Goal: Task Accomplishment & Management: Use online tool/utility

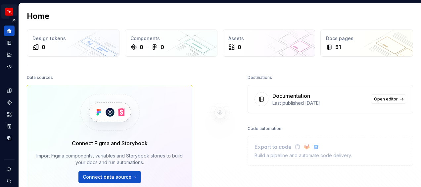
click at [8, 12] on html "Brand M Design system data Home Design tokens 0 Components 0 0 Assets 0 Docs pa…" at bounding box center [210, 93] width 421 height 187
click at [219, 124] on html "Brand M Design system data Home Design tokens 0 Components 0 0 Assets 0 Docs pa…" at bounding box center [210, 93] width 421 height 187
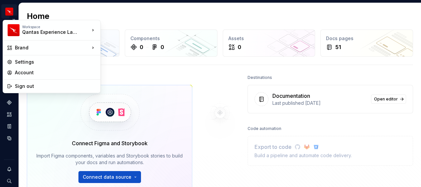
click at [11, 10] on html "Brand M Design system data Home Design tokens 0 Components 0 0 Assets 0 Docs pa…" at bounding box center [210, 93] width 421 height 187
click at [219, 92] on html "Brand M Design system data Home Design tokens 0 Components 0 0 Assets 0 Docs pa…" at bounding box center [210, 93] width 421 height 187
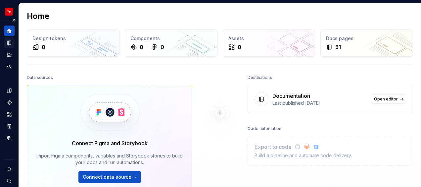
click at [8, 41] on icon "Documentation" at bounding box center [9, 43] width 3 height 4
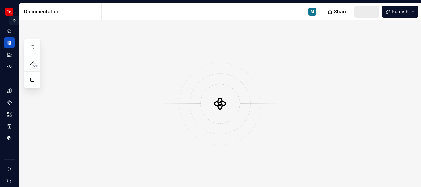
click at [12, 21] on button "Expand sidebar" at bounding box center [13, 20] width 9 height 9
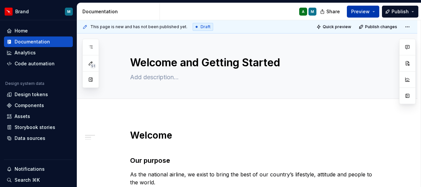
click at [375, 11] on button "Preview" at bounding box center [363, 12] width 32 height 12
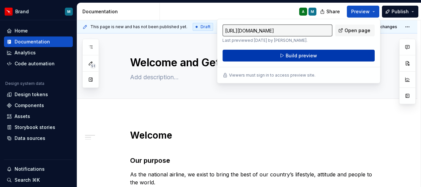
click at [302, 55] on span "Build preview" at bounding box center [301, 55] width 31 height 7
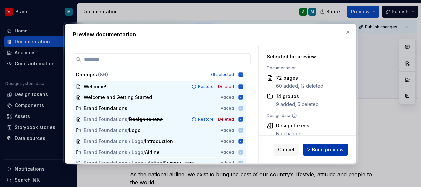
click at [323, 148] on span "Build preview" at bounding box center [327, 149] width 31 height 7
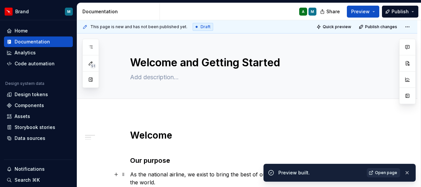
click at [382, 171] on span "Open page" at bounding box center [386, 172] width 22 height 5
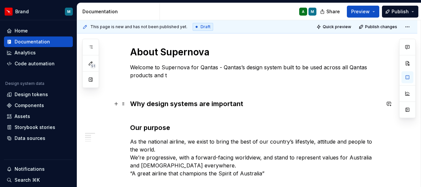
scroll to position [99, 0]
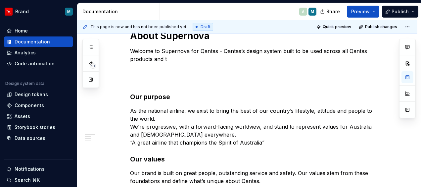
type textarea "*"
